Goal: Task Accomplishment & Management: Complete application form

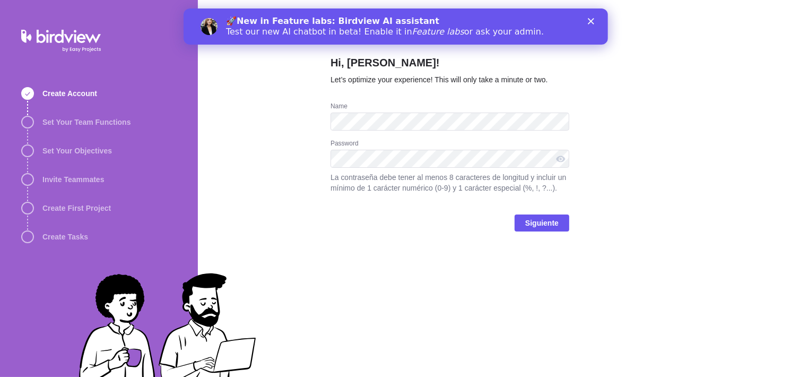
click at [592, 18] on div "🚀 New in Feature labs: Birdview AI assistant Test our new AI chatbot in beta! E…" at bounding box center [395, 27] width 424 height 28
click at [592, 22] on polygon "Cerrar" at bounding box center [590, 21] width 6 height 6
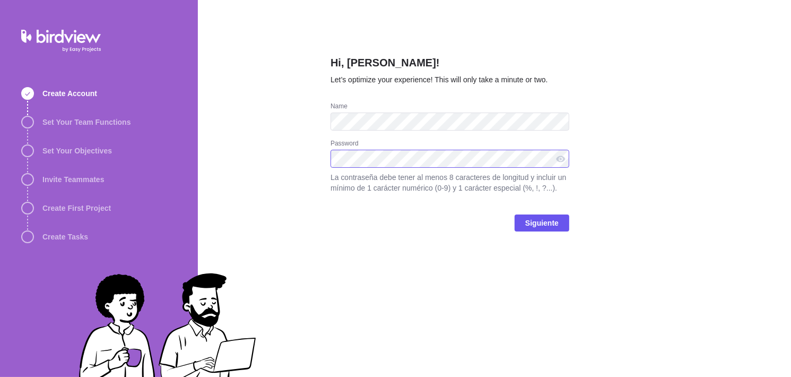
click at [227, 178] on div "Hi, [PERSON_NAME]! Let’s optimize your experience! This will only take a minute…" at bounding box center [494, 188] width 593 height 377
click at [563, 155] on div at bounding box center [560, 159] width 17 height 18
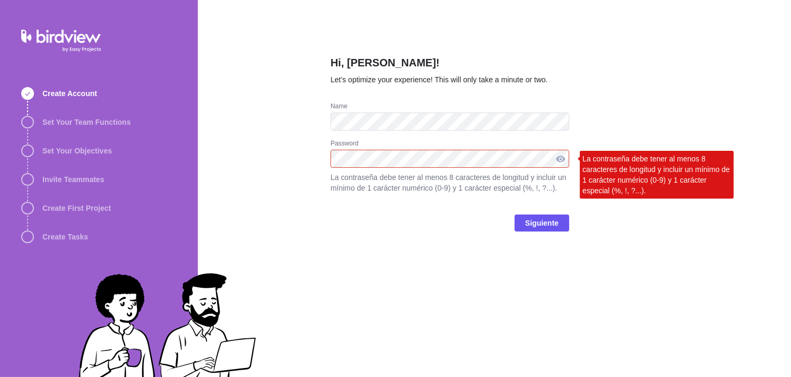
click at [557, 158] on div at bounding box center [560, 159] width 17 height 18
click at [565, 153] on div at bounding box center [560, 159] width 17 height 18
click at [561, 156] on div at bounding box center [560, 159] width 17 height 18
click at [561, 151] on div at bounding box center [560, 159] width 17 height 18
drag, startPoint x: 561, startPoint y: 162, endPoint x: 553, endPoint y: 161, distance: 8.0
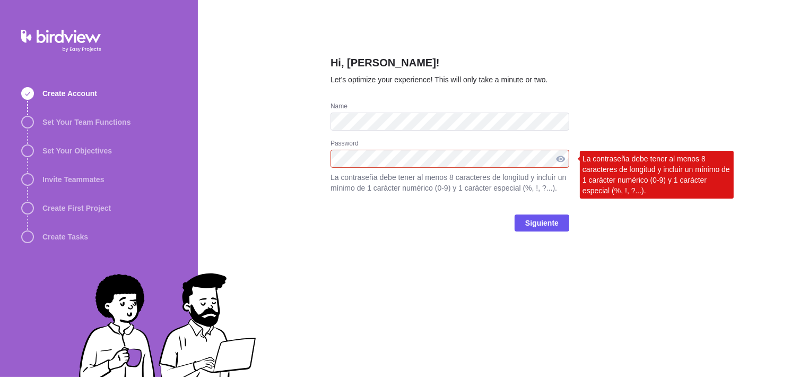
click at [553, 161] on div at bounding box center [560, 159] width 17 height 18
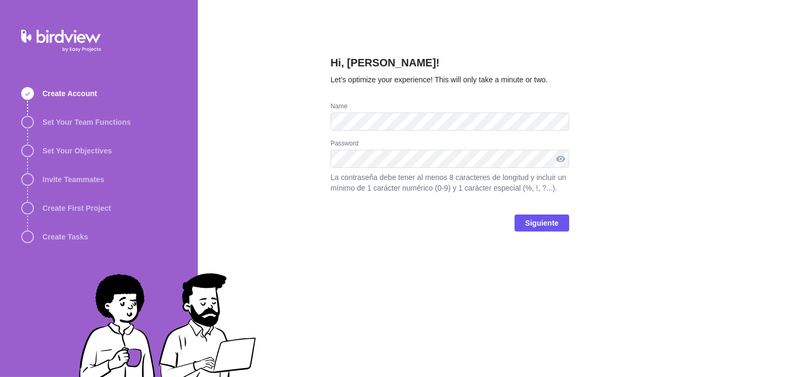
click at [565, 161] on div at bounding box center [560, 159] width 17 height 18
click at [551, 221] on span "Siguiente" at bounding box center [541, 222] width 33 height 13
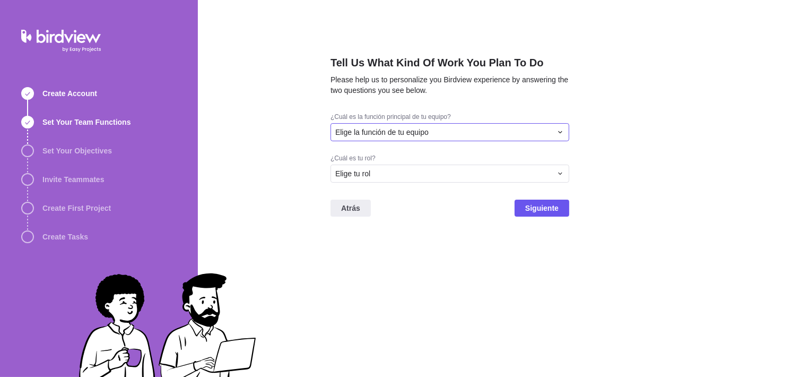
click at [405, 136] on span "Elige la función de tu equipo" at bounding box center [381, 132] width 93 height 11
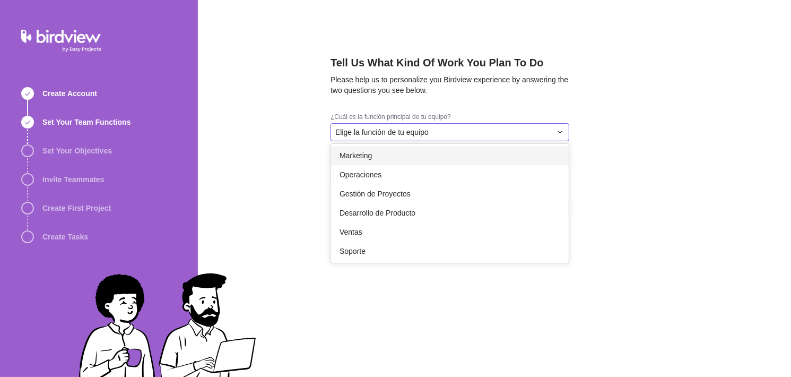
scroll to position [159, 0]
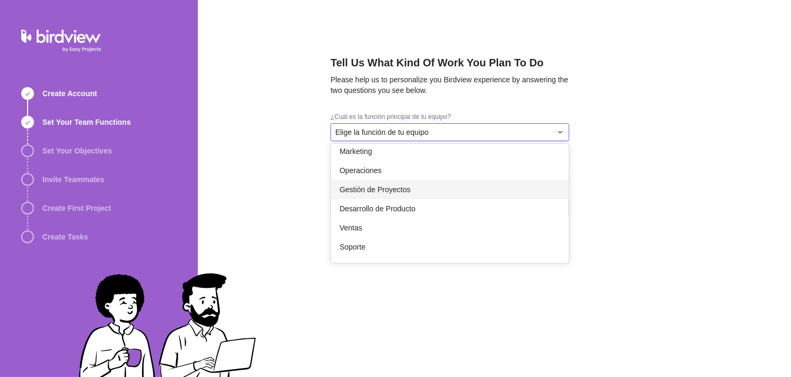
click at [414, 187] on div "Gestión de Proyectos" at bounding box center [450, 189] width 238 height 19
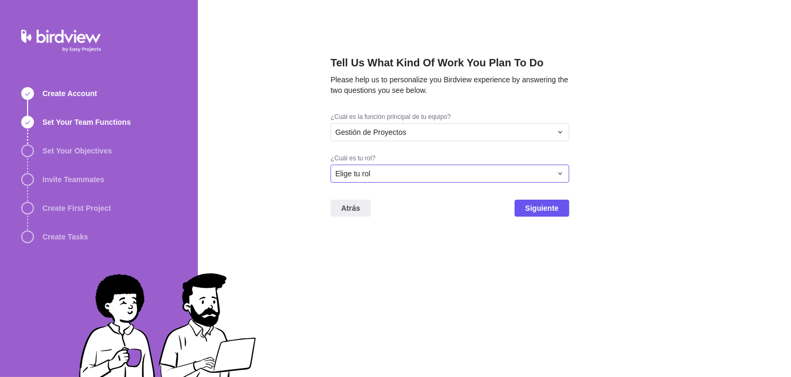
click at [387, 179] on div "Elige tu rol" at bounding box center [449, 173] width 239 height 18
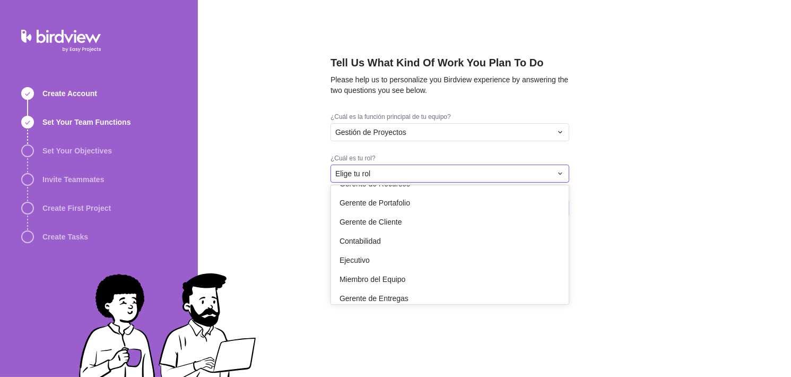
scroll to position [62, 0]
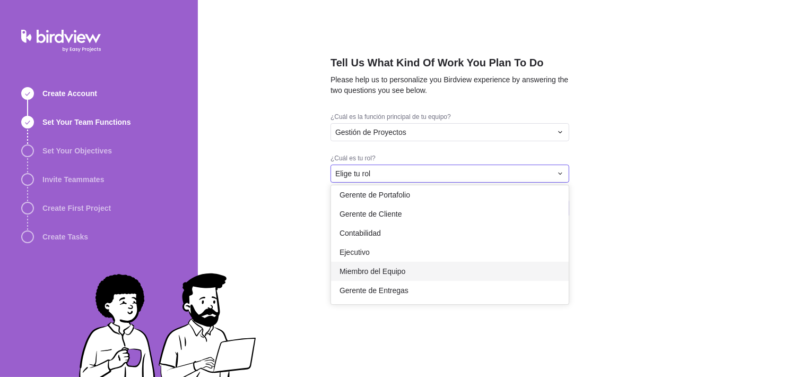
click at [408, 273] on div "Miembro del Equipo" at bounding box center [450, 271] width 238 height 19
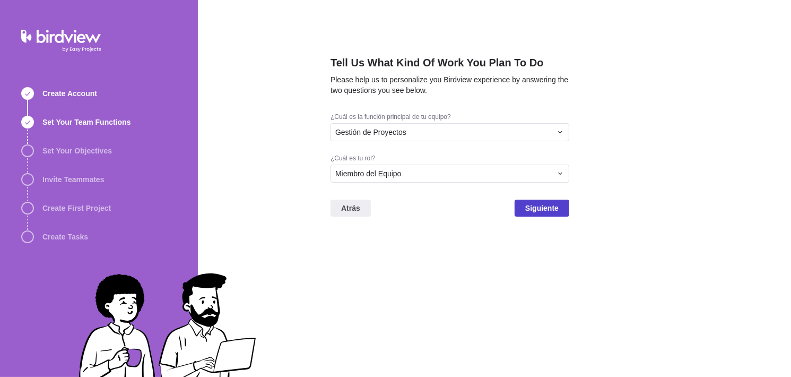
click at [523, 208] on span "Siguiente" at bounding box center [542, 207] width 55 height 17
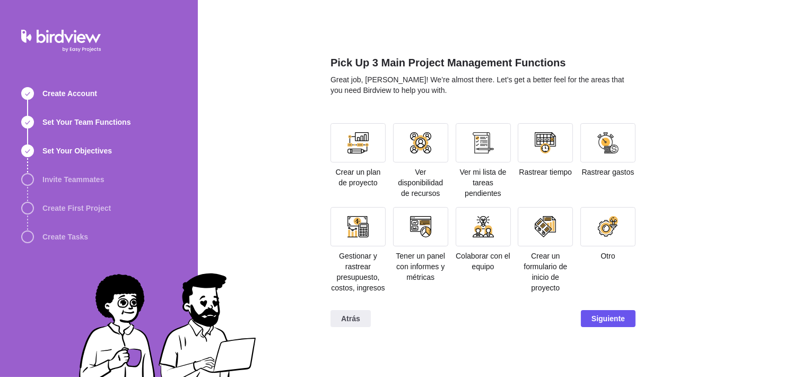
click at [294, 149] on div "Pick Up 3 Main Project Management Functions Great job, [PERSON_NAME]! We’re alm…" at bounding box center [494, 188] width 593 height 377
click at [373, 141] on div at bounding box center [357, 142] width 55 height 39
click at [611, 316] on span "Siguiente" at bounding box center [607, 318] width 33 height 13
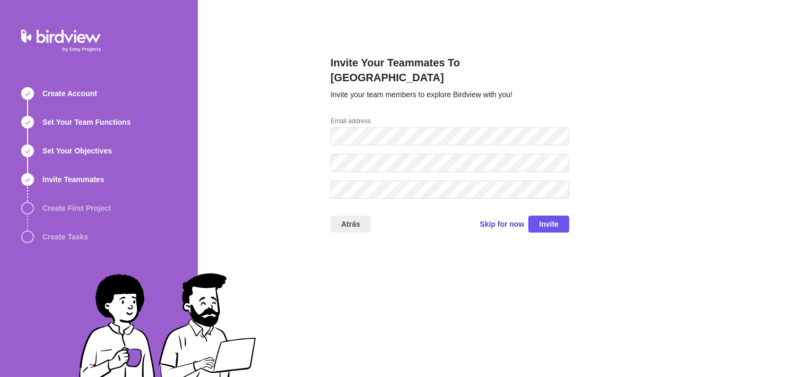
click at [496, 219] on span "Skip for now" at bounding box center [502, 224] width 45 height 11
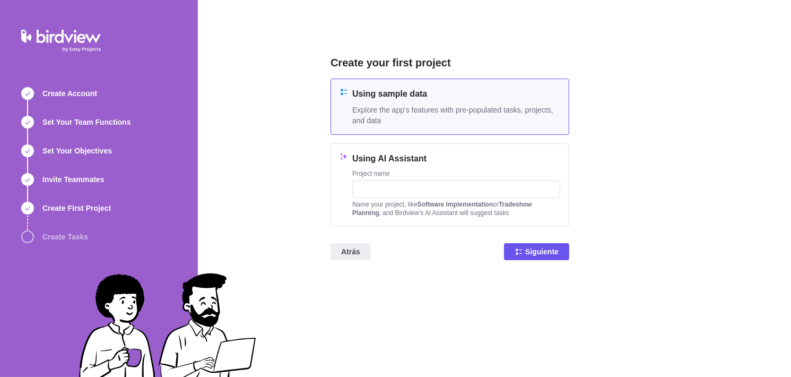
click at [396, 103] on div "Using sample data Explore the app's features with pre-populated tasks, projects…" at bounding box center [456, 107] width 208 height 38
click at [540, 250] on span "Siguiente" at bounding box center [541, 251] width 33 height 13
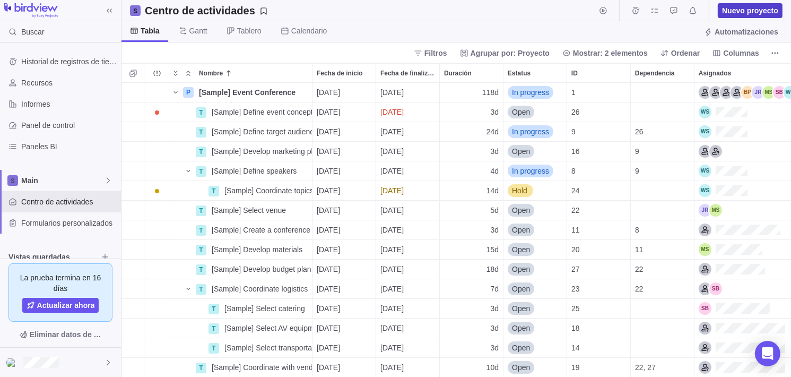
click at [744, 11] on span "Nuevo proyecto" at bounding box center [750, 10] width 56 height 11
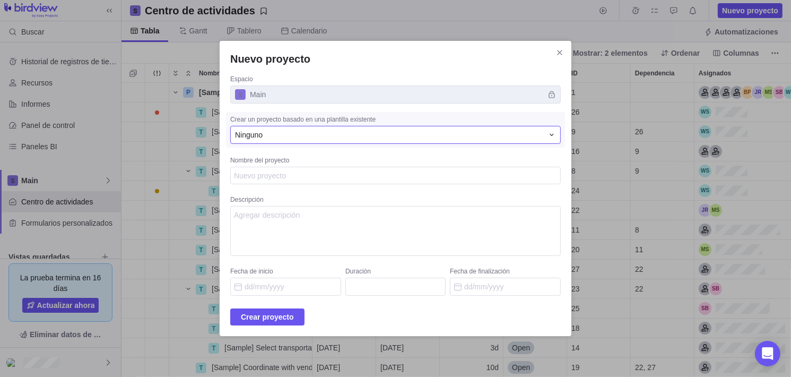
type textarea "x"
click at [299, 135] on div "Ninguno" at bounding box center [389, 134] width 308 height 11
click at [299, 160] on input "Nuevo proyecto" at bounding box center [382, 155] width 302 height 19
click at [341, 112] on div "Nuevo proyecto Espacio Main Crear un proyecto basado en una plantilla existente…" at bounding box center [395, 188] width 791 height 377
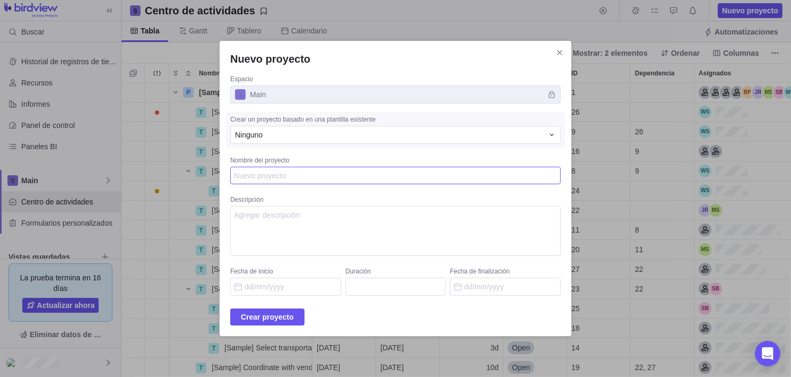
click at [278, 177] on textarea "Nombre del proyecto" at bounding box center [395, 176] width 330 height 18
type textarea "P"
type textarea "x"
type textarea "PR"
type textarea "x"
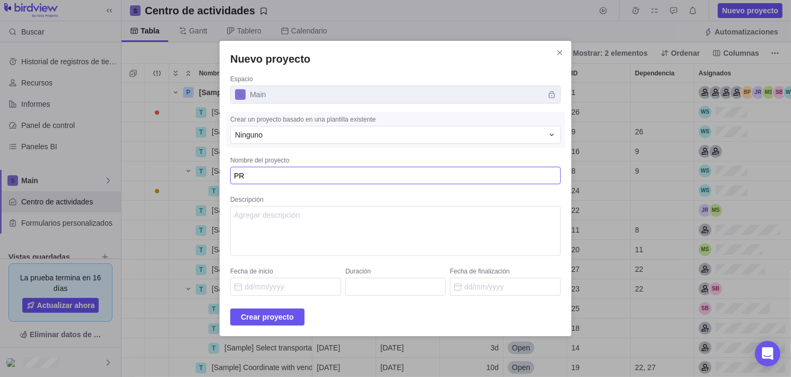
type textarea "PRO"
type textarea "x"
type textarea "PROY"
type textarea "x"
type textarea "PROYE"
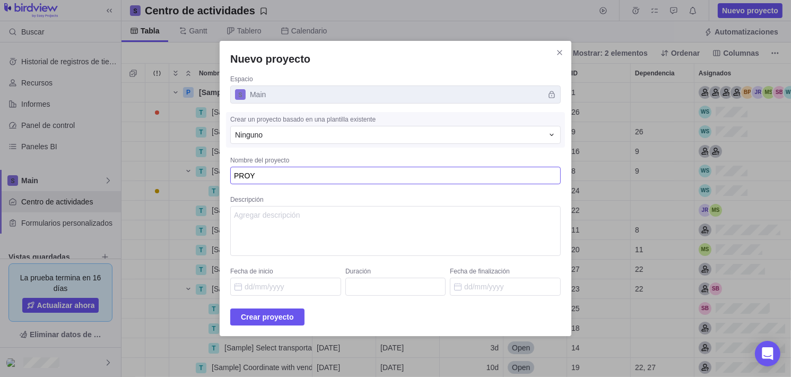
type textarea "x"
type textarea "PROYEC"
type textarea "x"
type textarea "PROYECT"
type textarea "x"
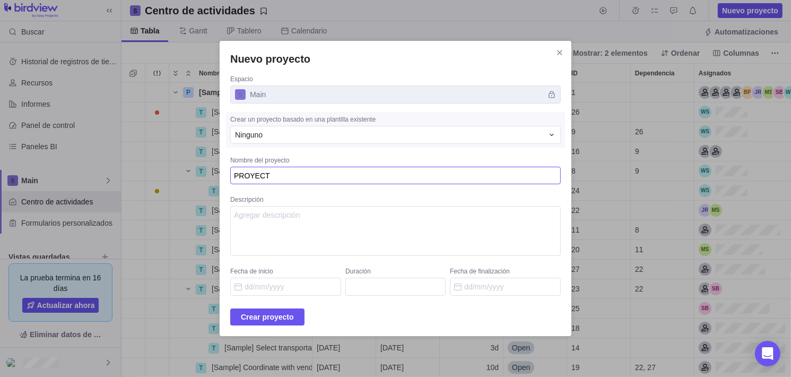
type textarea "PROYECTO"
type textarea "x"
type textarea "PROYECTO"
type textarea "x"
type textarea "PROYECTO P"
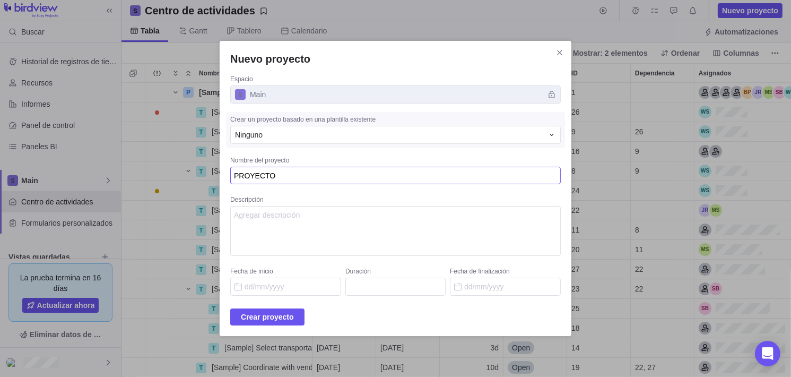
type textarea "x"
type textarea "PROYECTO PR"
type textarea "x"
type textarea "PROYECTO PRO"
type textarea "x"
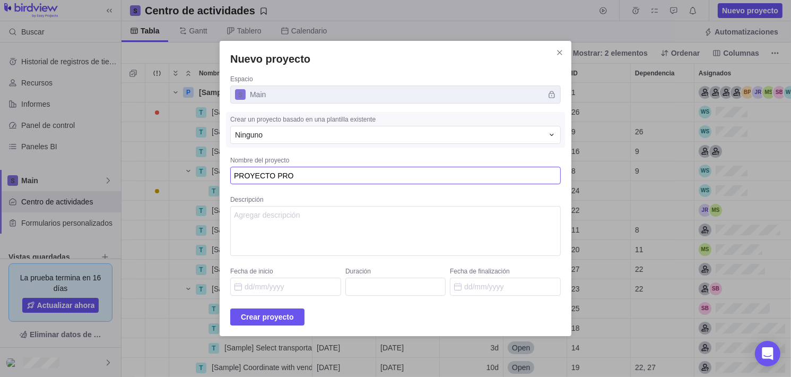
type textarea "PROYECTO PROG"
type textarea "x"
type textarea "PROYECTO PROGR"
type textarea "x"
type textarea "PROYECTO PROGRA"
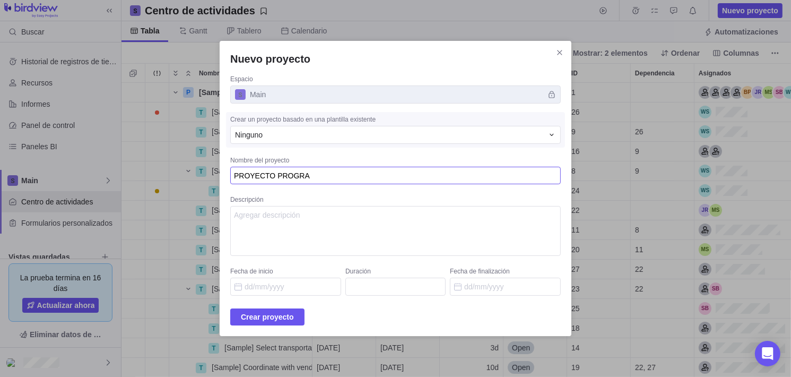
type textarea "x"
type textarea "PROYECTO PROGRAM"
type textarea "x"
type textarea "PROYECTO PROGRAMA"
type textarea "x"
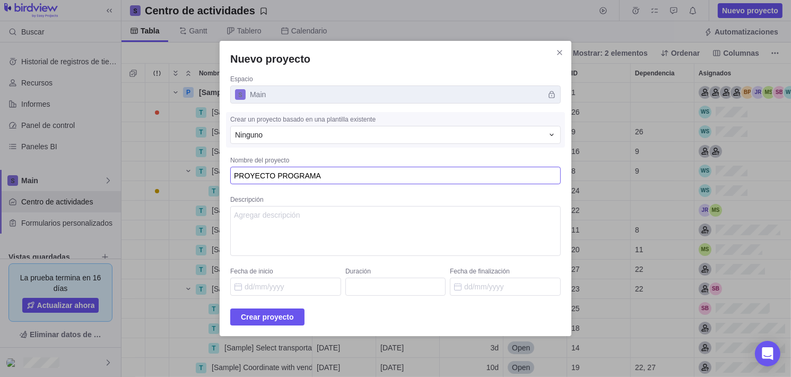
type textarea "PROYECTO PROGRAMAC"
type textarea "x"
type textarea "PROYECTO PROGRAMACO"
type textarea "x"
type textarea "PROYECTO PROGRAMAC"
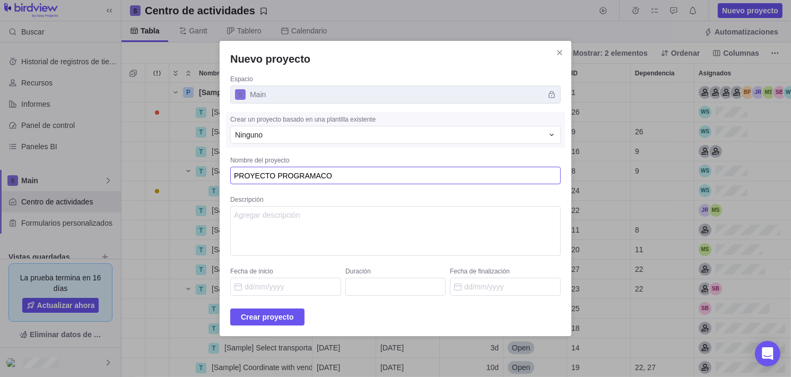
type textarea "x"
type textarea "PROYECTO PROGRAMACI"
type textarea "x"
type textarea "PROYECTO PROGRAMACIO"
type textarea "x"
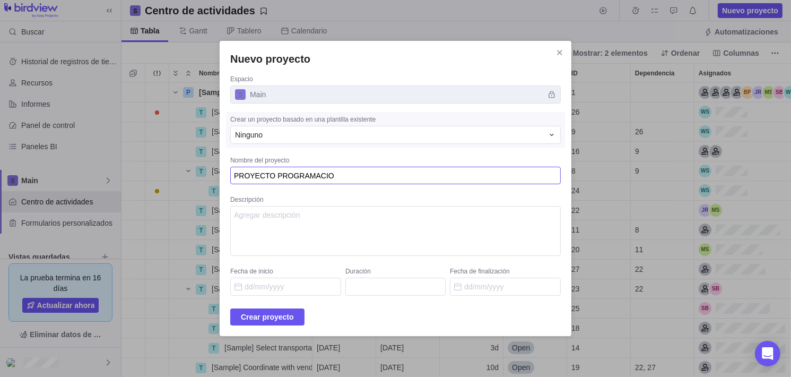
type textarea "PROYECTO PROGRAMACION"
type textarea "x"
type textarea "PROYECTO PROGRAMACION"
type textarea "x"
type textarea "PROYECTO PROGRAMACION I"
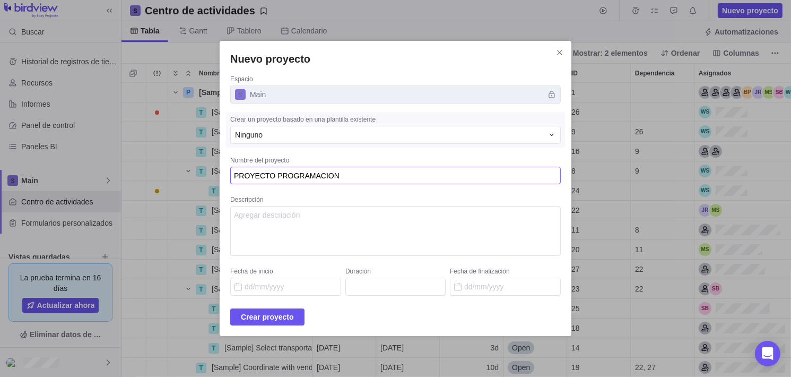
type textarea "x"
type textarea "PROYECTO PROGRAMACION IV"
type textarea "x"
type textarea "PROYECTO PROGRAMACION IV"
click at [286, 284] on input "Fecha de inicio" at bounding box center [285, 286] width 111 height 18
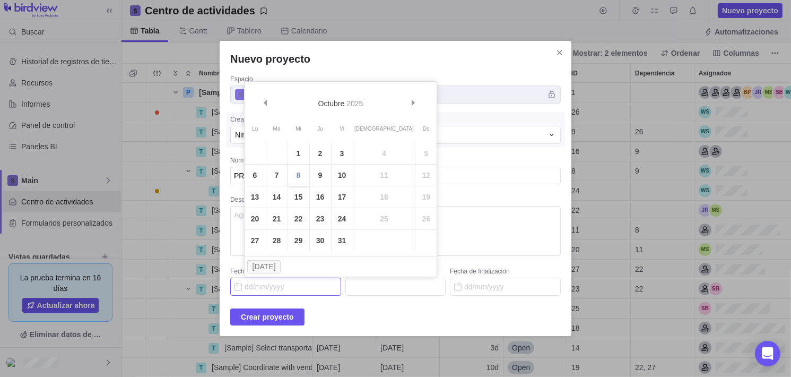
click at [301, 176] on link "8" at bounding box center [298, 174] width 21 height 21
type input "08/10/2025"
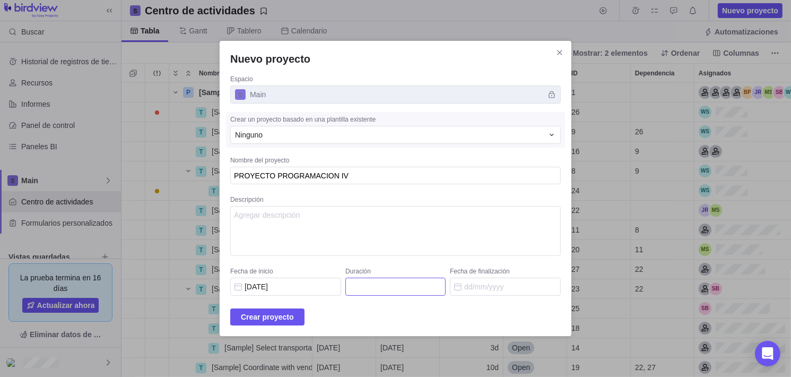
click at [371, 283] on input "Duración" at bounding box center [395, 286] width 100 height 18
click at [465, 287] on input "Fecha de finalización" at bounding box center [505, 286] width 111 height 18
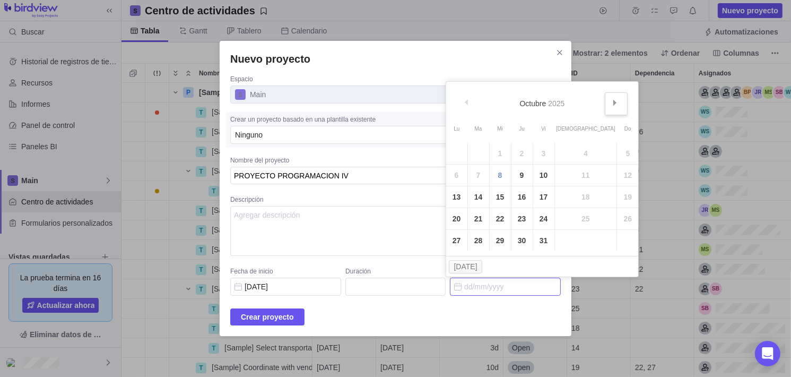
click at [605, 97] on link "Sig&#x3e;" at bounding box center [616, 103] width 23 height 23
click at [500, 151] on link "3" at bounding box center [500, 153] width 21 height 21
type input "41"
type input "03/12/2025"
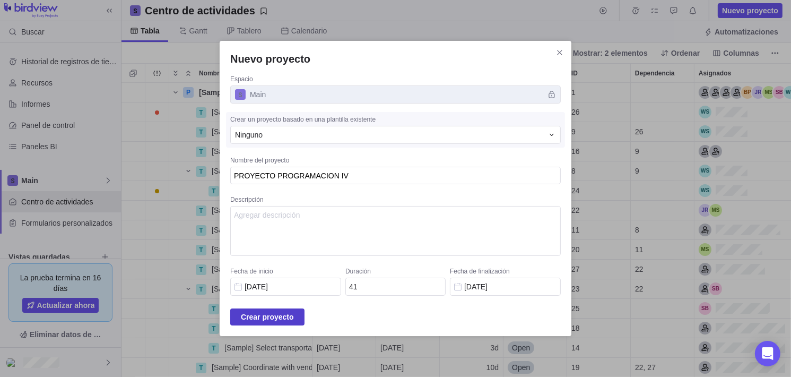
click at [266, 316] on span "Crear proyecto" at bounding box center [267, 316] width 53 height 13
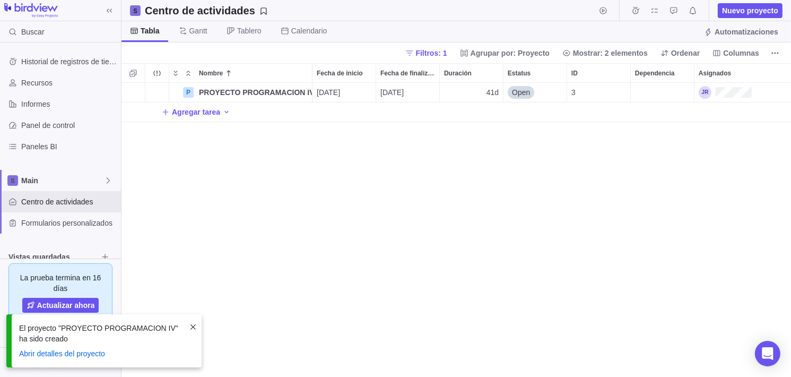
scroll to position [286, 662]
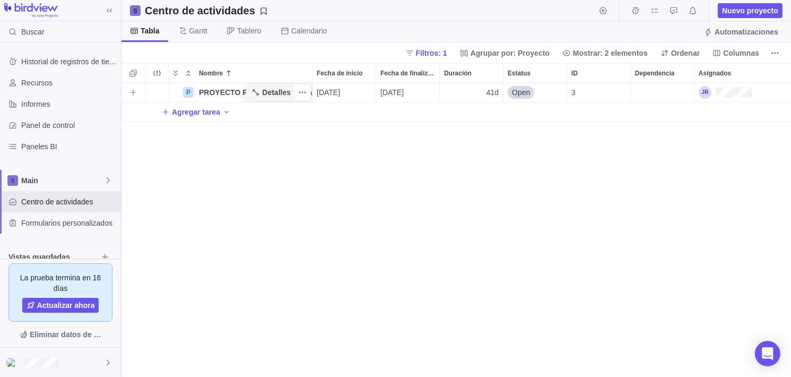
click at [256, 92] on icon "Nombre" at bounding box center [255, 92] width 8 height 8
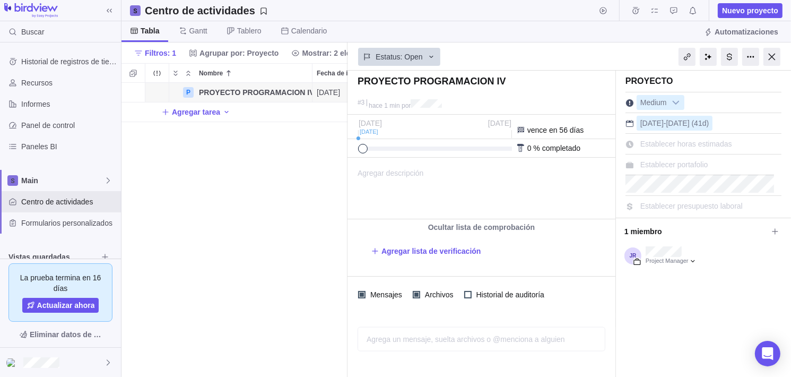
click at [293, 207] on div "P PROYECTO PROGRAMACION IV Detalles 08/10/2025 03/12/2025 41d Open 3 Agregar ta…" at bounding box center [234, 230] width 226 height 294
click at [293, 206] on div "P PROYECTO PROGRAMACION IV Detalles 08/10/2025 03/12/2025 41d Open 3 Agregar ta…" at bounding box center [234, 230] width 226 height 294
click at [778, 56] on div at bounding box center [771, 57] width 17 height 18
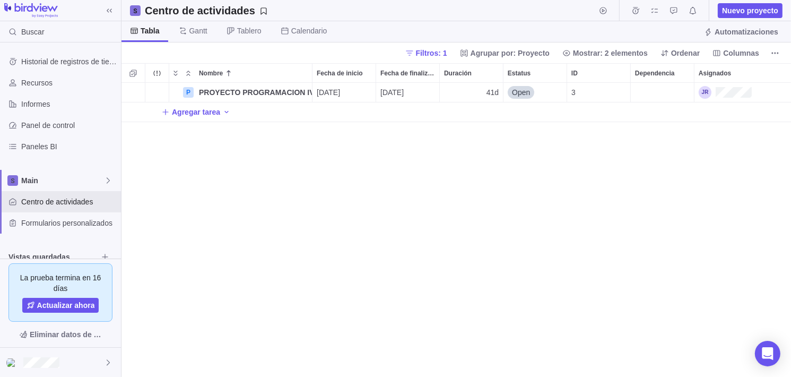
click at [398, 226] on div "P PROYECTO PROGRAMACION IV Detalles 08/10/2025 03/12/2025 41d Open 3 Agregar ta…" at bounding box center [455, 230] width 669 height 294
click at [420, 238] on div "P PROYECTO PROGRAMACION IV Detalles 08/10/2025 03/12/2025 41d Open 3 Agregar ta…" at bounding box center [455, 230] width 669 height 294
click at [259, 88] on icon "Nombre" at bounding box center [255, 92] width 8 height 8
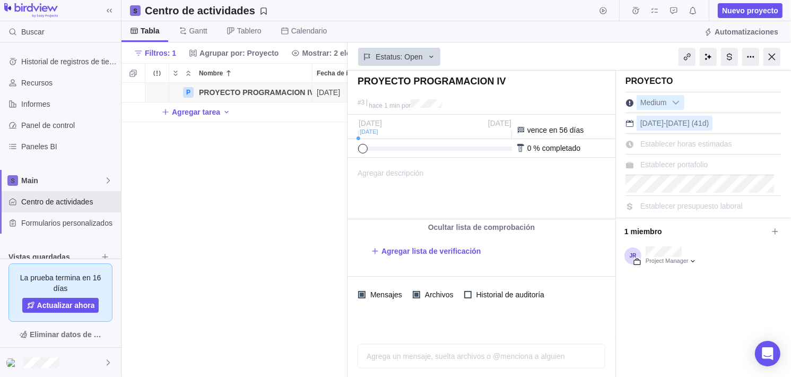
click at [434, 122] on div "8 Oct 3 Dic" at bounding box center [435, 128] width 153 height 19
click at [294, 247] on div "P PROYECTO PROGRAMACION IV Detalles 08/10/2025 03/12/2025 41d Open 3 Agregar ta…" at bounding box center [234, 230] width 226 height 294
click at [246, 241] on div "P PROYECTO PROGRAMACION IV Detalles 08/10/2025 03/12/2025 41d Open 3 Agregar ta…" at bounding box center [234, 230] width 226 height 294
click at [771, 58] on div at bounding box center [771, 57] width 17 height 18
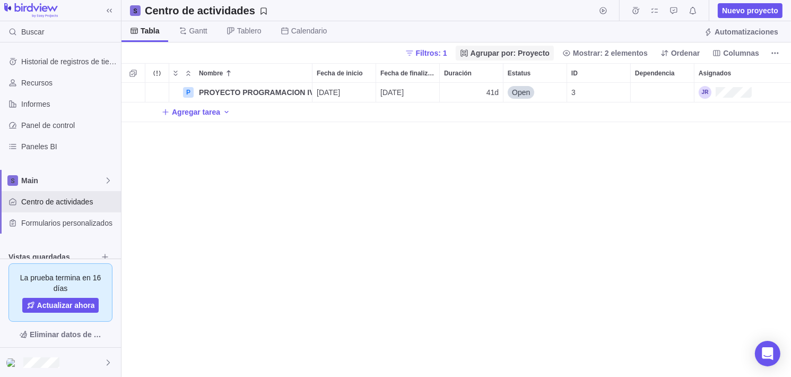
click at [510, 53] on span "Agrupar por: Proyecto" at bounding box center [510, 53] width 79 height 11
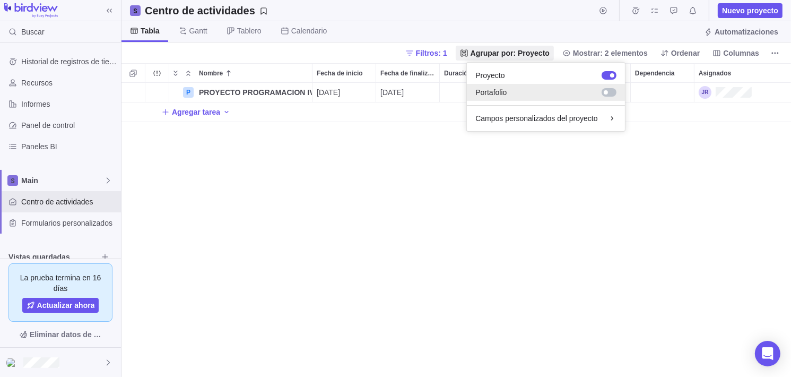
click at [608, 89] on div at bounding box center [609, 92] width 15 height 8
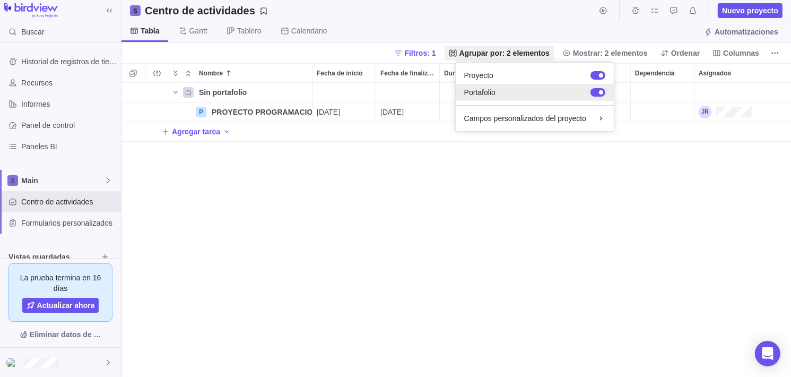
scroll to position [8, 8]
click at [600, 91] on div at bounding box center [601, 92] width 4 height 4
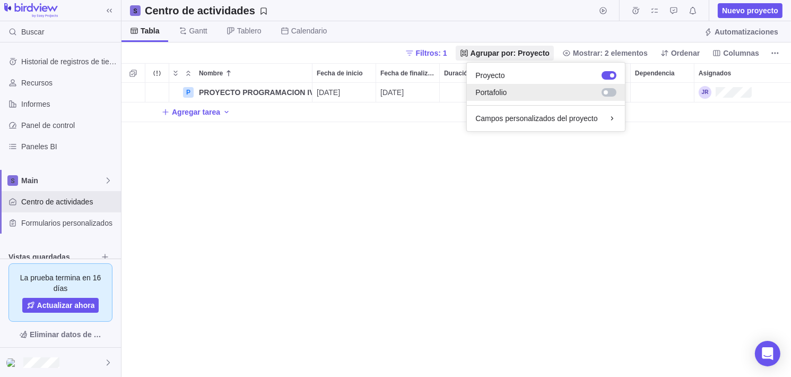
scroll to position [286, 662]
click at [264, 202] on body "Buscar Historial de registros de tiempo Recursos Informes Panel de control Pane…" at bounding box center [395, 188] width 791 height 377
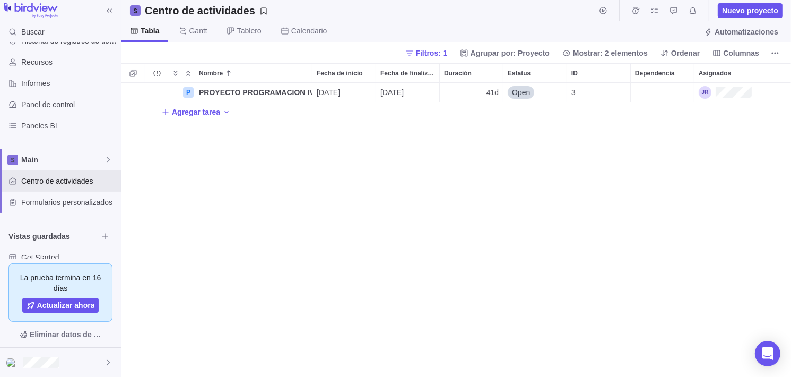
scroll to position [59, 0]
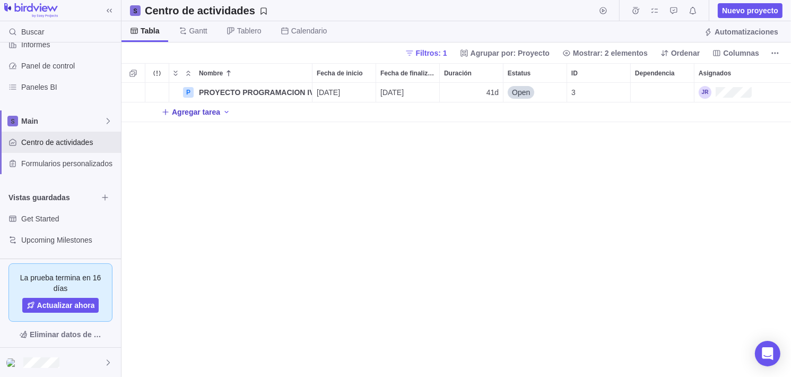
click at [176, 111] on span "Agregar tarea" at bounding box center [196, 112] width 48 height 11
click at [296, 186] on div "P PROYECTO PROGRAMACION IV Detalles 08/10/2025 03/12/2025 41d Open 3 T Agregar …" at bounding box center [455, 230] width 669 height 294
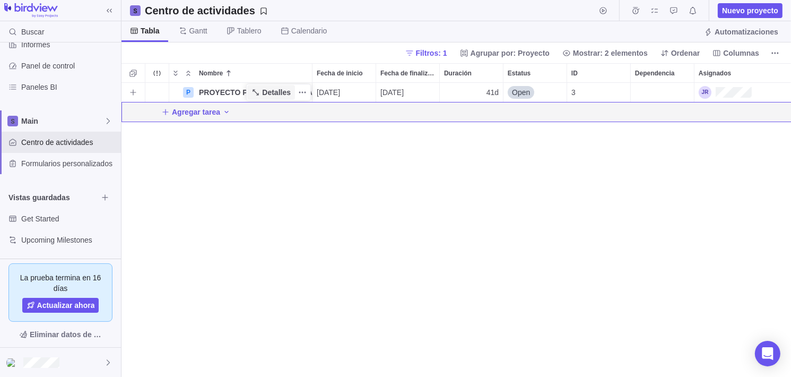
click at [271, 95] on span "Detalles" at bounding box center [276, 92] width 29 height 11
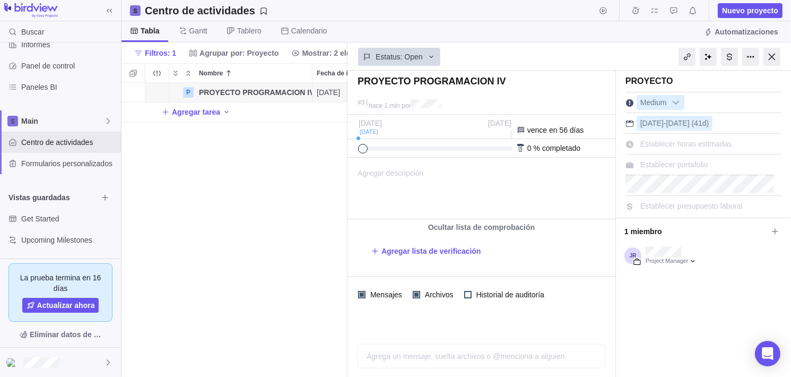
click at [701, 170] on div "Establecer portafolio" at bounding box center [674, 164] width 75 height 15
click at [774, 56] on body "Buscar Historial de registros de tiempo Recursos Informes Panel de control Pane…" at bounding box center [395, 188] width 791 height 377
click at [775, 56] on div at bounding box center [771, 57] width 17 height 18
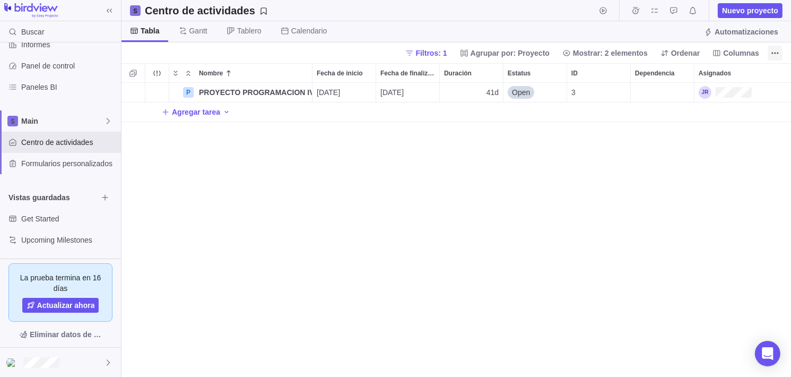
scroll to position [286, 662]
click at [528, 171] on div "P PROYECTO PROGRAMACION IV Detalles 08/10/2025 03/12/2025 41d Open 3 Agregar ta…" at bounding box center [455, 230] width 669 height 294
click at [303, 35] on span "Calendario" at bounding box center [309, 30] width 36 height 11
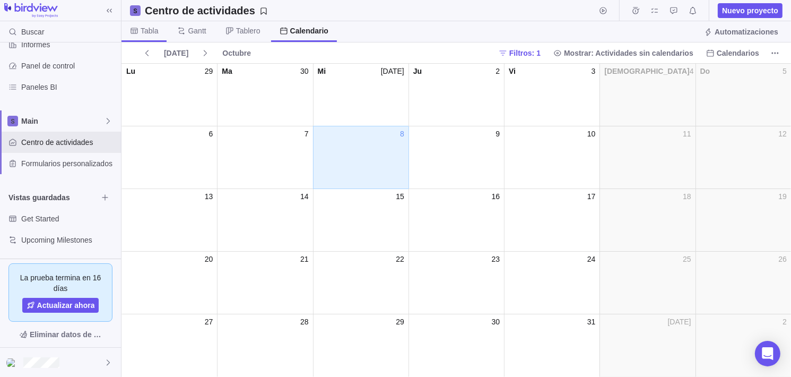
click at [141, 38] on span "Tabla" at bounding box center [143, 31] width 45 height 21
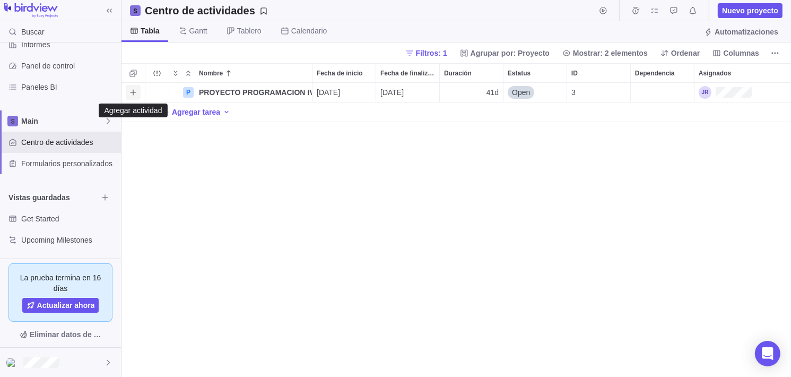
click at [132, 92] on icon "Agregar actividad" at bounding box center [133, 92] width 6 height 6
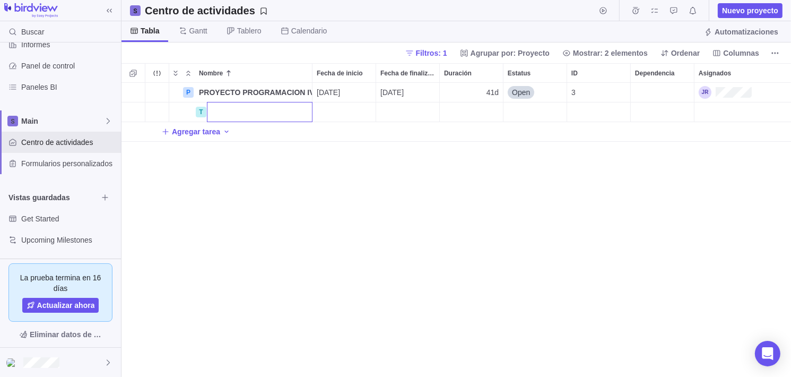
click at [248, 176] on div "P PROYECTO PROGRAMACION IV Detalles 08/10/2025 03/12/2025 41d Open 3 T Agregar …" at bounding box center [455, 230] width 669 height 294
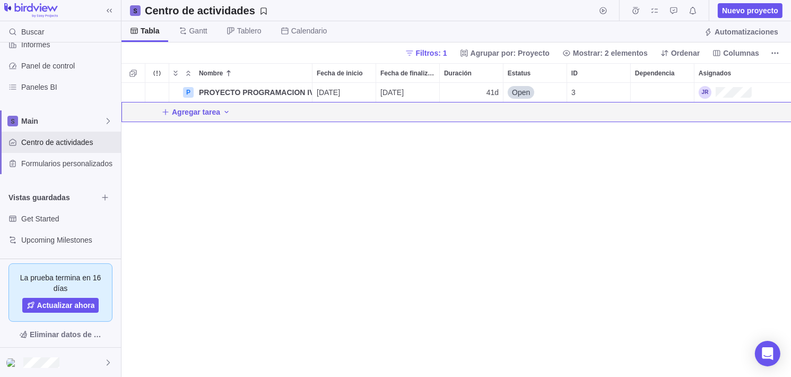
click at [314, 238] on div "P PROYECTO PROGRAMACION IV Detalles 08/10/2025 03/12/2025 41d Open 3 Agregar ta…" at bounding box center [455, 230] width 669 height 294
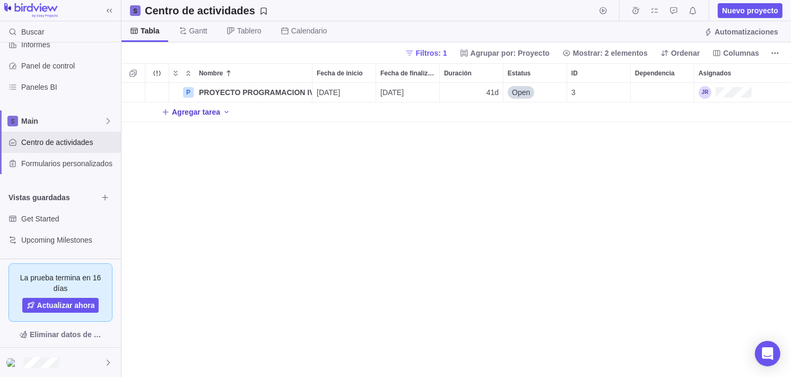
click at [214, 115] on span "Agregar tarea" at bounding box center [196, 112] width 48 height 11
type input "Análisis de requerimientos"
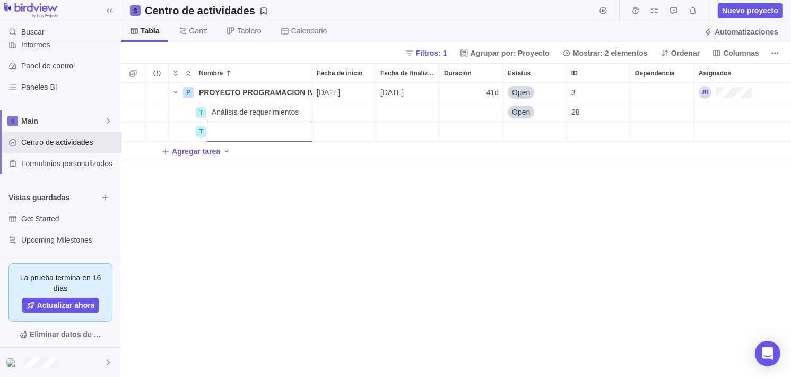
paste input "Diseño de la base de datos"
type input "Diseño de la base de datos"
paste input "Diseño de interfaz gráfica"
type input "Diseño de interfaz gráfica"
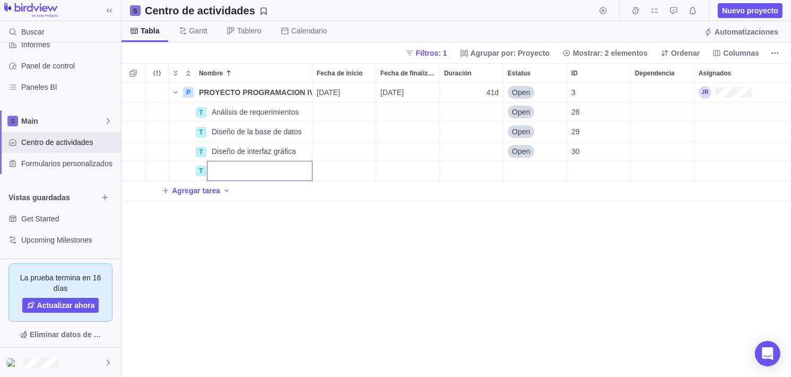
paste input "Desarrollo de capa controlador"
type input "Desarrollo de capa controlador"
paste input "Desarrollo de capa vista"
type input "Desarrollo de capa vista"
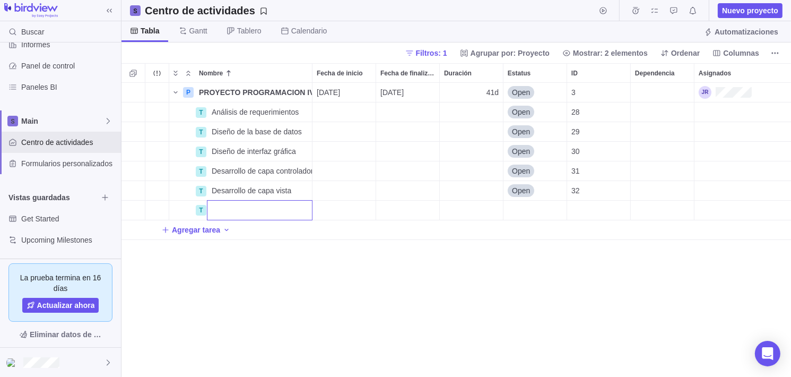
paste input "Pruebas de funcionamiento"
type input "Pruebas de funcionamiento"
paste input "Documentación final"
type input "Documentación final"
click at [345, 289] on div "P PROYECTO PROGRAMACION IV Detalles 08/10/2025 03/12/2025 41d Open 3 T Análisis…" at bounding box center [455, 230] width 669 height 294
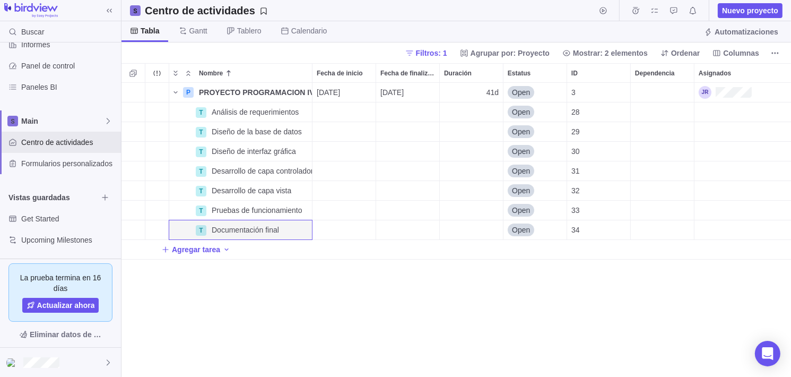
click at [337, 289] on div "P PROYECTO PROGRAMACION IV Detalles 08/10/2025 03/12/2025 41d Open 3 T Análisis…" at bounding box center [455, 230] width 669 height 294
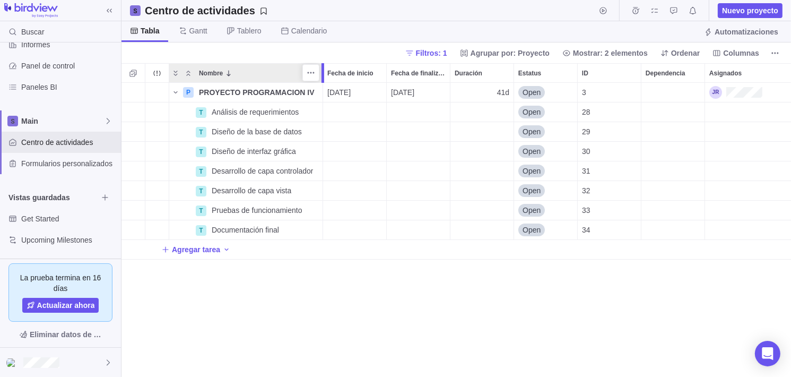
drag, startPoint x: 313, startPoint y: 70, endPoint x: 323, endPoint y: 76, distance: 10.7
click at [323, 76] on div at bounding box center [324, 73] width 8 height 20
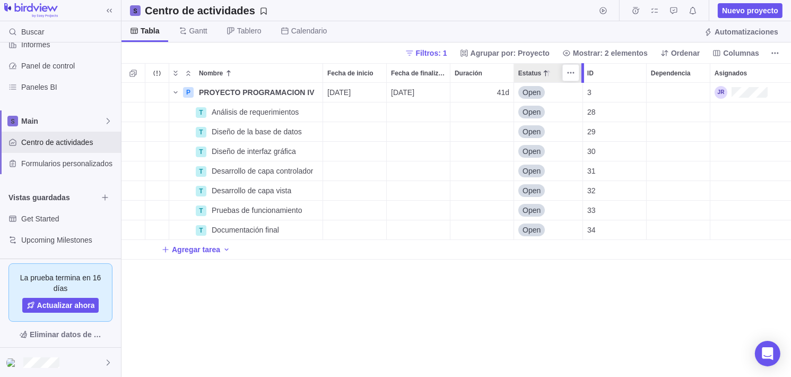
drag, startPoint x: 574, startPoint y: 71, endPoint x: 580, endPoint y: 69, distance: 5.4
click at [580, 69] on div at bounding box center [584, 73] width 8 height 20
click at [434, 321] on div "P PROYECTO PROGRAMACION IV Detalles 08/10/2025 03/12/2025 41d Open 3 T Análisis…" at bounding box center [455, 230] width 669 height 294
click at [659, 319] on div "P PROYECTO PROGRAMACION IV Detalles 08/10/2025 03/12/2025 41d Open 3 T Análisis…" at bounding box center [455, 230] width 669 height 294
click at [283, 111] on span "Detalles" at bounding box center [287, 112] width 29 height 11
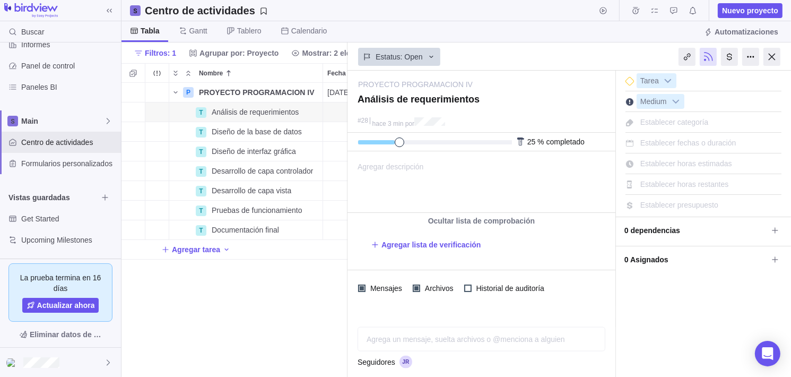
drag, startPoint x: 363, startPoint y: 143, endPoint x: 396, endPoint y: 143, distance: 32.9
click at [396, 143] on span at bounding box center [400, 142] width 10 height 10
click at [348, 138] on div "0 % completado" at bounding box center [481, 142] width 268 height 19
click at [320, 284] on div "P PROYECTO PROGRAMACION IV Detalles 08/10/2025 03/12/2025 41d Open 3 T Análisis…" at bounding box center [234, 230] width 226 height 294
click at [303, 296] on div "P PROYECTO PROGRAMACION IV Detalles 08/10/2025 03/12/2025 41d Open 3 T Análisis…" at bounding box center [234, 230] width 226 height 294
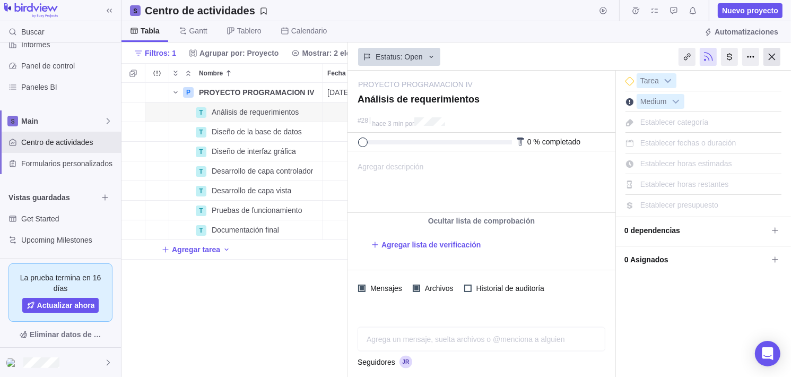
click at [772, 55] on div at bounding box center [771, 57] width 17 height 18
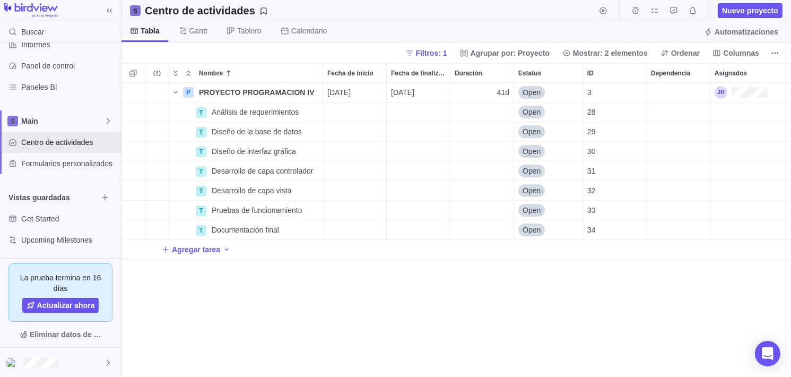
click at [696, 324] on div "P PROYECTO PROGRAMACION IV Detalles 08/10/2025 03/12/2025 41d Open 3 T Análisis…" at bounding box center [455, 230] width 669 height 294
